Goal: Transaction & Acquisition: Purchase product/service

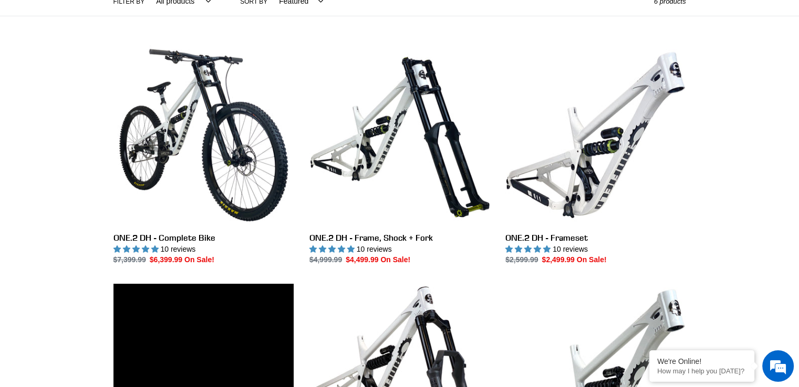
scroll to position [262, 0]
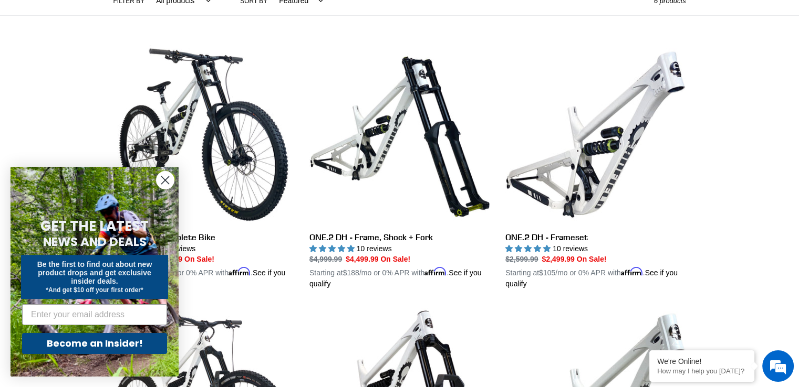
click at [166, 182] on circle "Close dialog" at bounding box center [164, 180] width 17 height 17
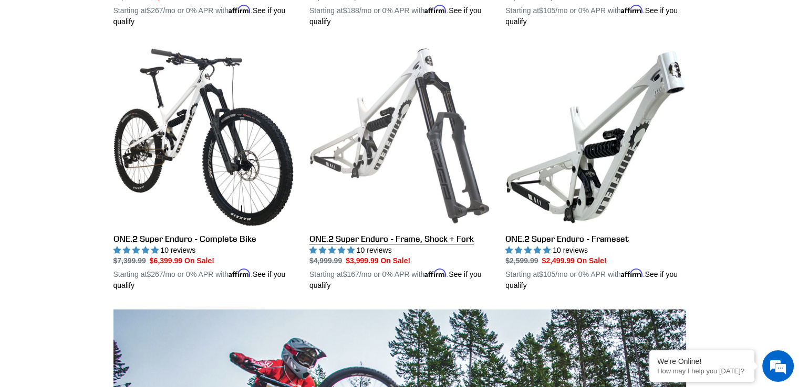
scroll to position [0, 0]
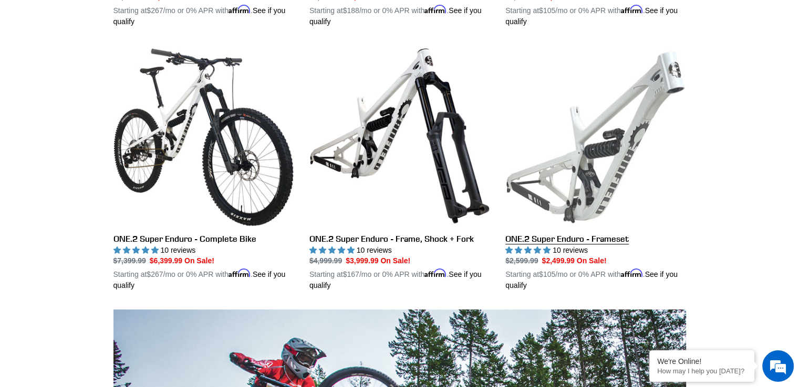
click at [540, 244] on link "ONE.2 Super Enduro - Frameset" at bounding box center [595, 169] width 180 height 246
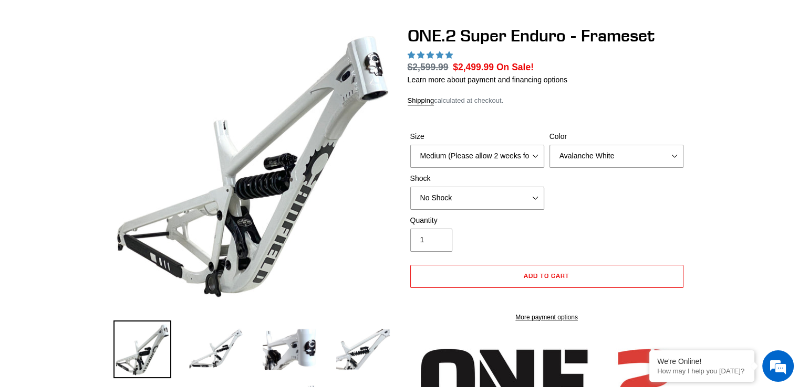
scroll to position [105, 0]
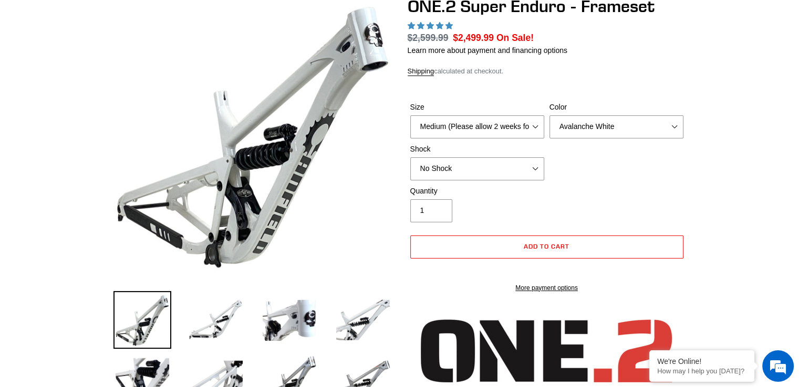
select select "highest-rating"
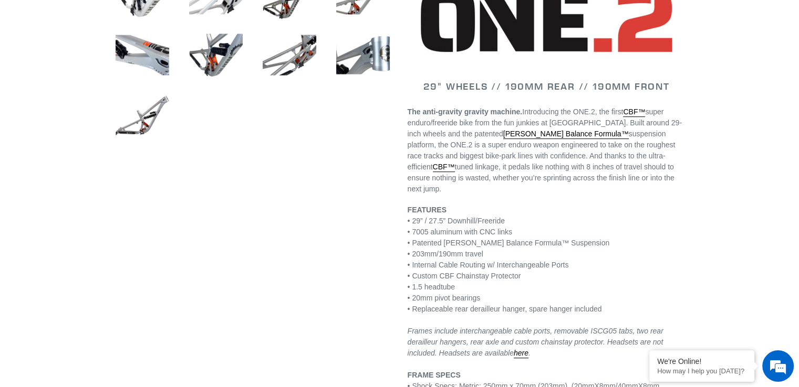
scroll to position [367, 0]
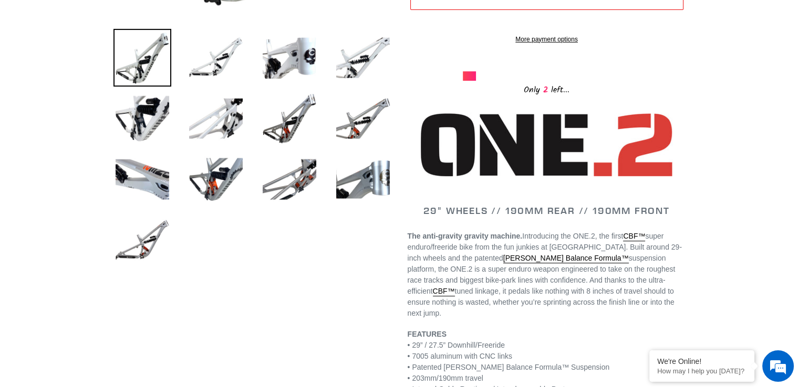
click at [259, 62] on li at bounding box center [281, 60] width 73 height 61
click at [284, 75] on img at bounding box center [289, 58] width 58 height 58
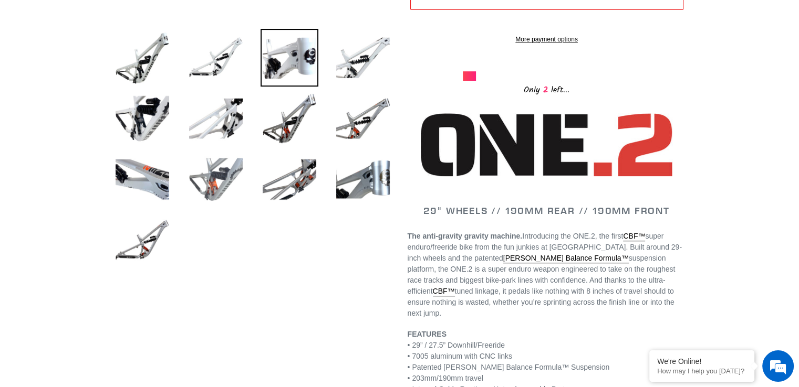
click at [215, 177] on img at bounding box center [216, 180] width 58 height 58
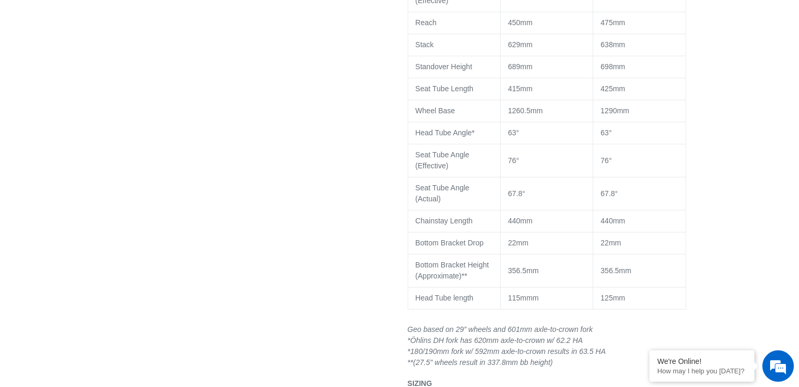
scroll to position [1050, 0]
